Goal: Task Accomplishment & Management: Manage account settings

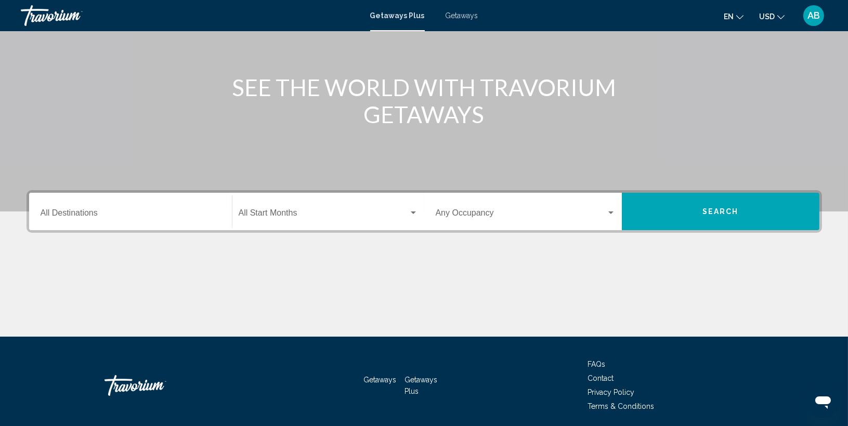
scroll to position [137, 0]
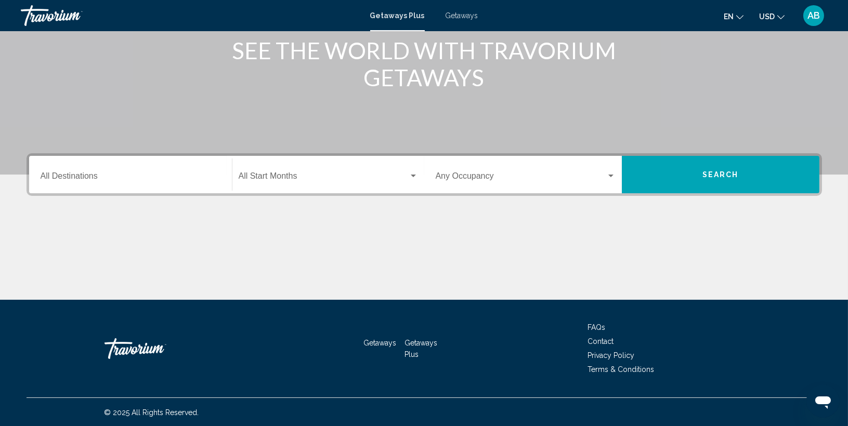
click at [655, 176] on button "Search" at bounding box center [721, 174] width 198 height 37
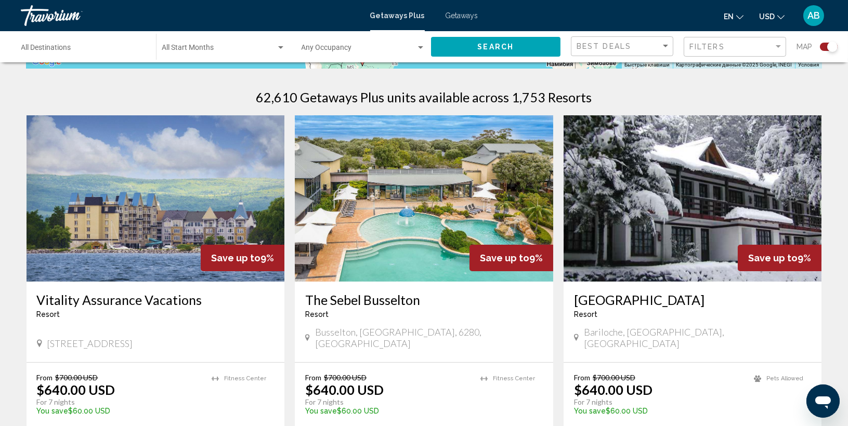
scroll to position [385, 0]
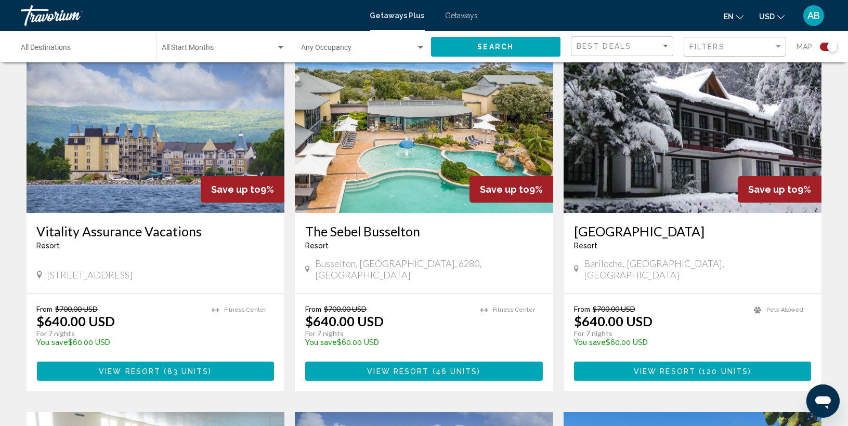
click at [170, 158] on img "Main content" at bounding box center [156, 130] width 258 height 166
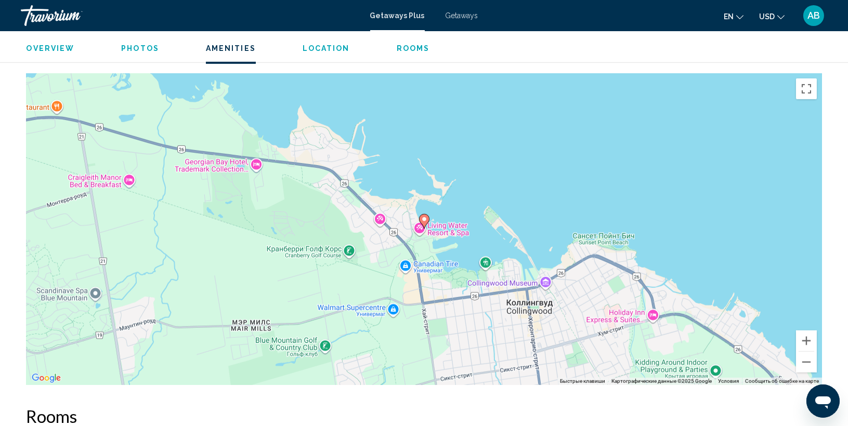
scroll to position [1078, 0]
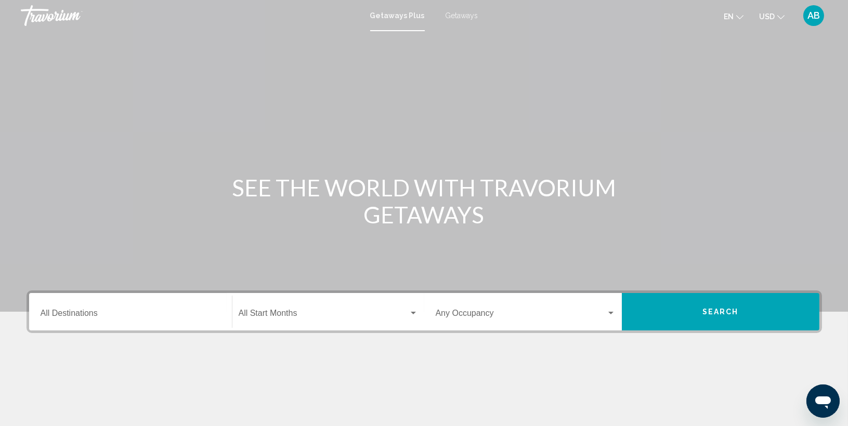
click at [464, 17] on span "Getaways" at bounding box center [462, 15] width 33 height 8
click at [820, 14] on div "AB" at bounding box center [813, 15] width 21 height 21
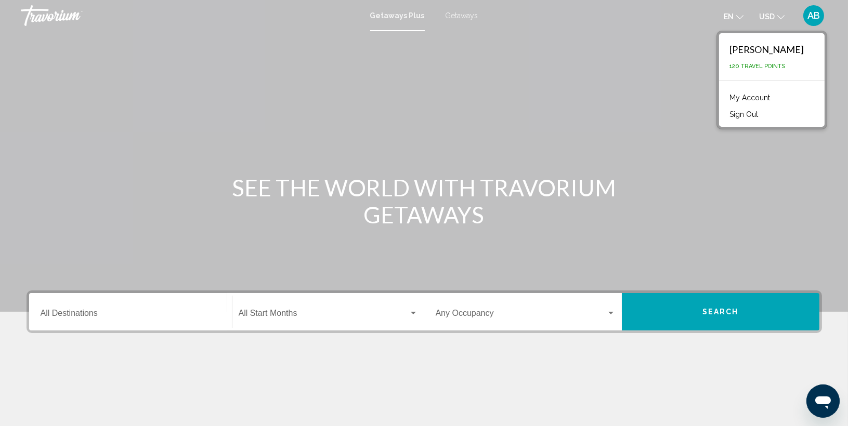
click at [740, 94] on link "My Account" at bounding box center [749, 98] width 51 height 14
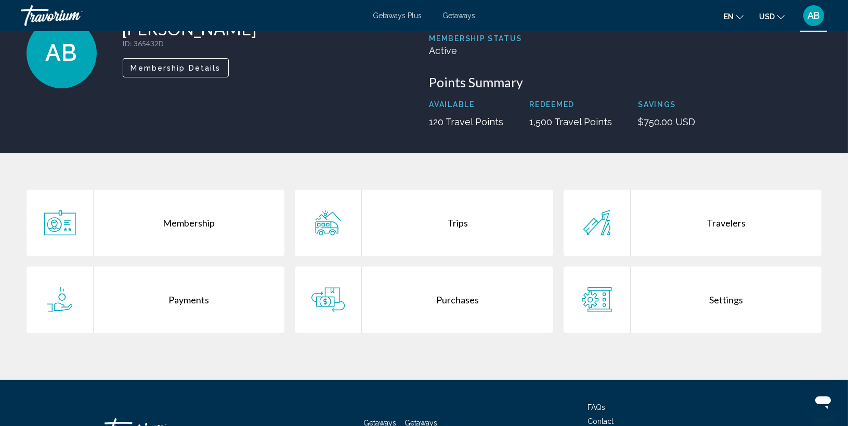
scroll to position [154, 0]
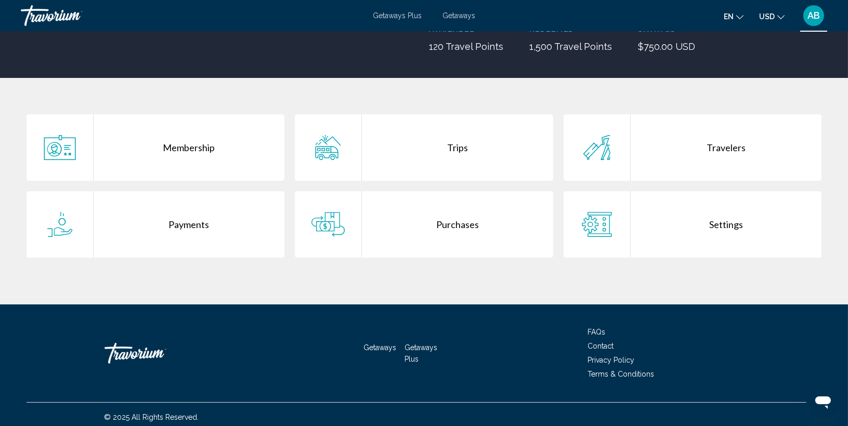
click at [458, 222] on div "Purchases" at bounding box center [457, 224] width 191 height 67
